Goal: Use online tool/utility: Utilize a website feature to perform a specific function

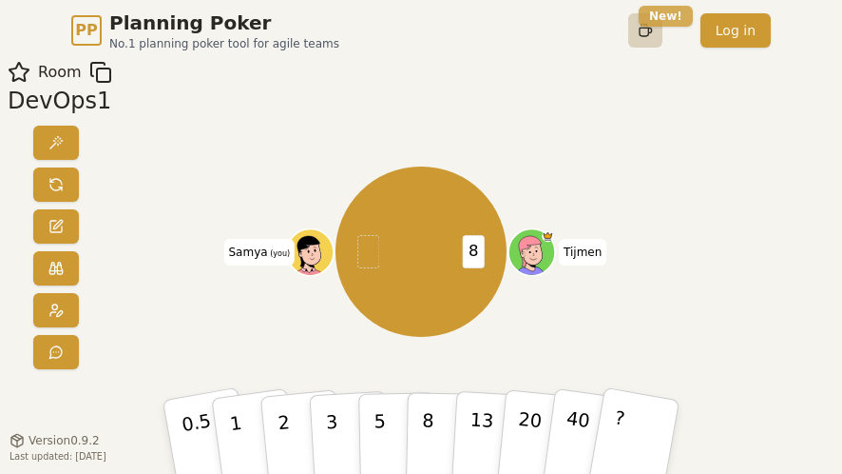
click at [683, 13] on html "PP Planning Poker No.1 planning poker tool for agile teams Toggle theme New! Lo…" at bounding box center [421, 292] width 842 height 584
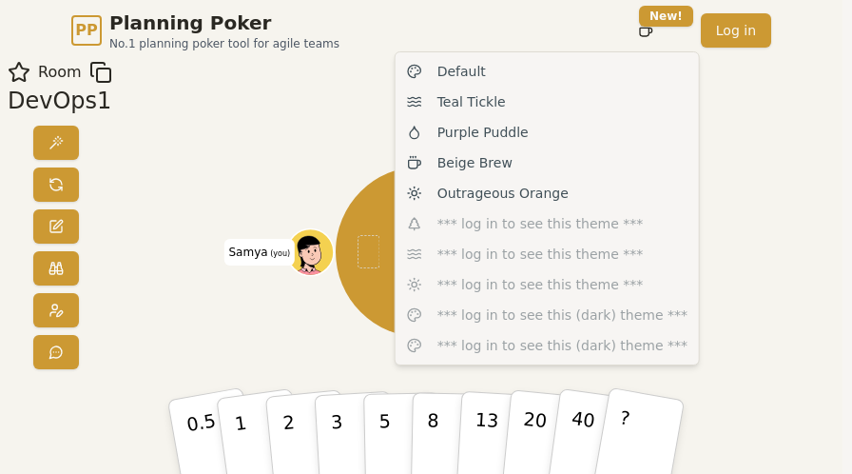
click at [831, 126] on html "PP Planning Poker No.1 planning poker tool for agile teams Toggle theme New! Lo…" at bounding box center [426, 292] width 852 height 584
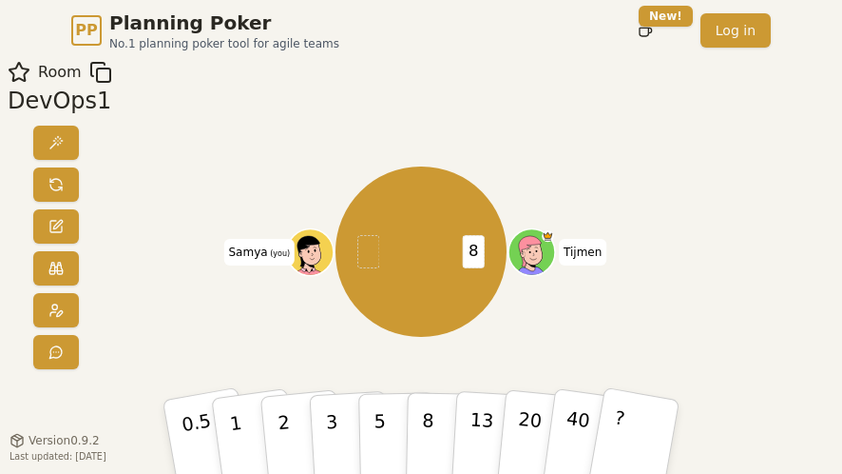
click at [48, 74] on span "Room" at bounding box center [60, 72] width 44 height 23
click at [95, 29] on span "PP" at bounding box center [86, 30] width 28 height 29
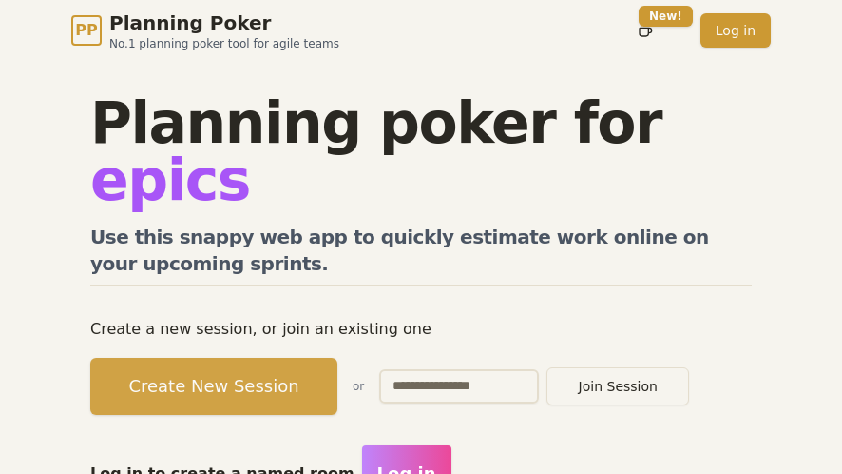
click at [215, 358] on button "Create New Session" at bounding box center [213, 386] width 247 height 57
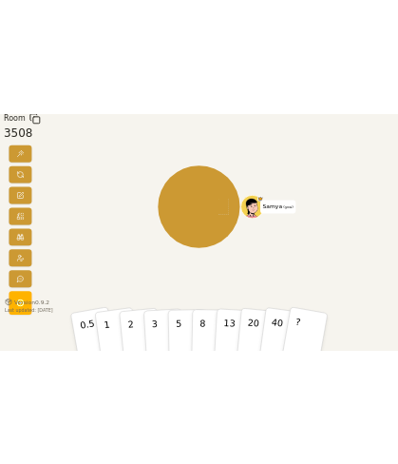
scroll to position [63, 0]
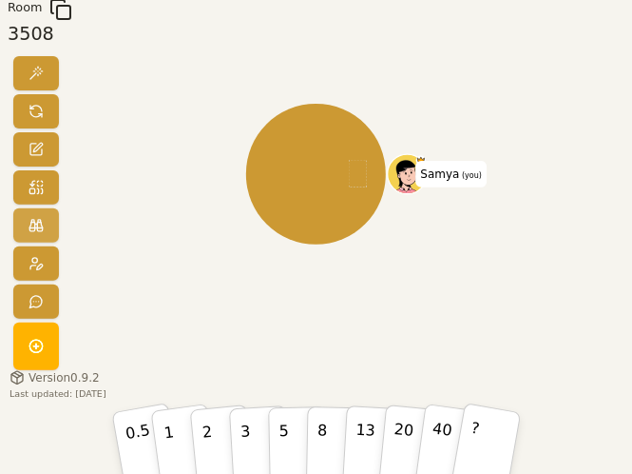
click at [29, 222] on span at bounding box center [36, 225] width 15 height 15
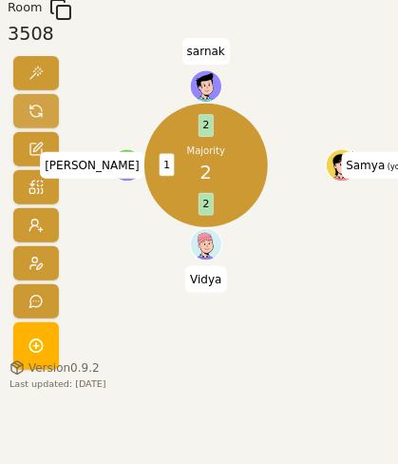
click at [38, 118] on span at bounding box center [36, 111] width 15 height 15
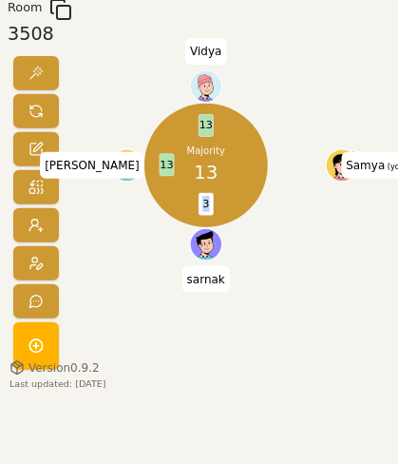
click at [205, 203] on span "3" at bounding box center [206, 204] width 15 height 23
drag, startPoint x: 205, startPoint y: 203, endPoint x: 201, endPoint y: 211, distance: 9.8
click at [201, 211] on span "3" at bounding box center [206, 204] width 15 height 23
drag, startPoint x: 201, startPoint y: 211, endPoint x: 128, endPoint y: 281, distance: 100.9
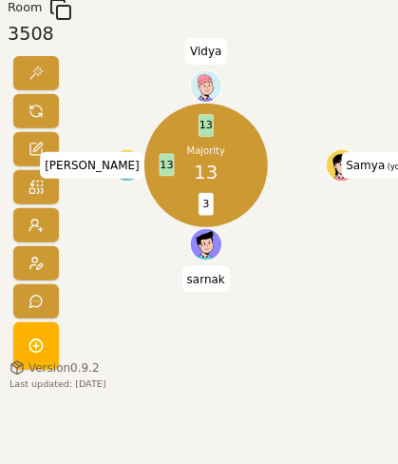
click at [127, 281] on div "Majority 13 3 13 13 Samya (you) [PERSON_NAME] Vidya" at bounding box center [206, 165] width 176 height 266
click at [36, 109] on span at bounding box center [36, 111] width 15 height 15
click at [171, 163] on span "8" at bounding box center [167, 165] width 15 height 23
drag, startPoint x: 171, startPoint y: 163, endPoint x: 137, endPoint y: 224, distance: 70.7
click at [137, 224] on div "13 8 20 Samya (you) [PERSON_NAME] Vidya" at bounding box center [206, 165] width 176 height 266
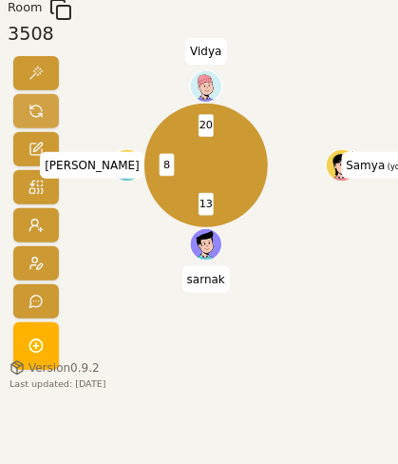
click at [44, 106] on button at bounding box center [36, 111] width 46 height 34
click at [45, 108] on button at bounding box center [36, 111] width 46 height 34
click at [38, 113] on span at bounding box center [36, 111] width 15 height 15
